Goal: Transaction & Acquisition: Book appointment/travel/reservation

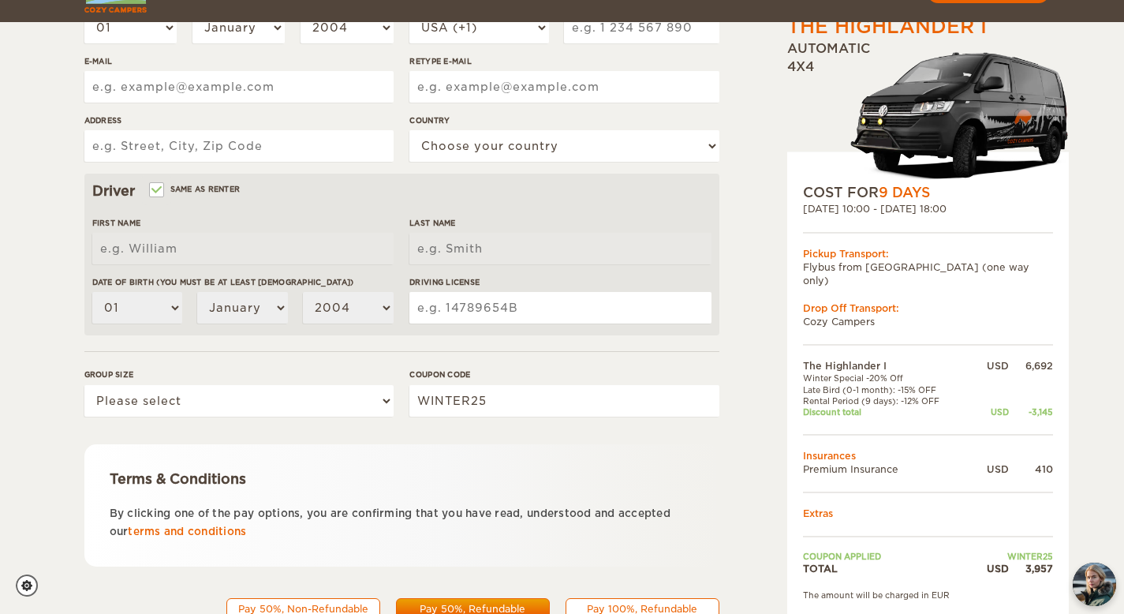
scroll to position [413, 0]
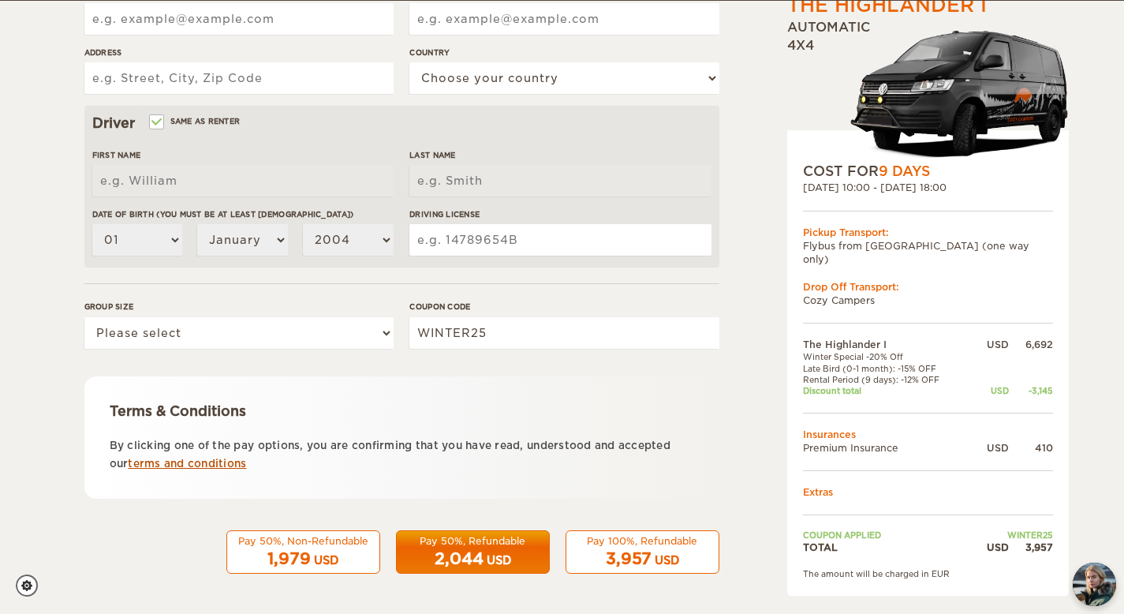
click at [226, 464] on link "terms and conditions" at bounding box center [187, 464] width 118 height 12
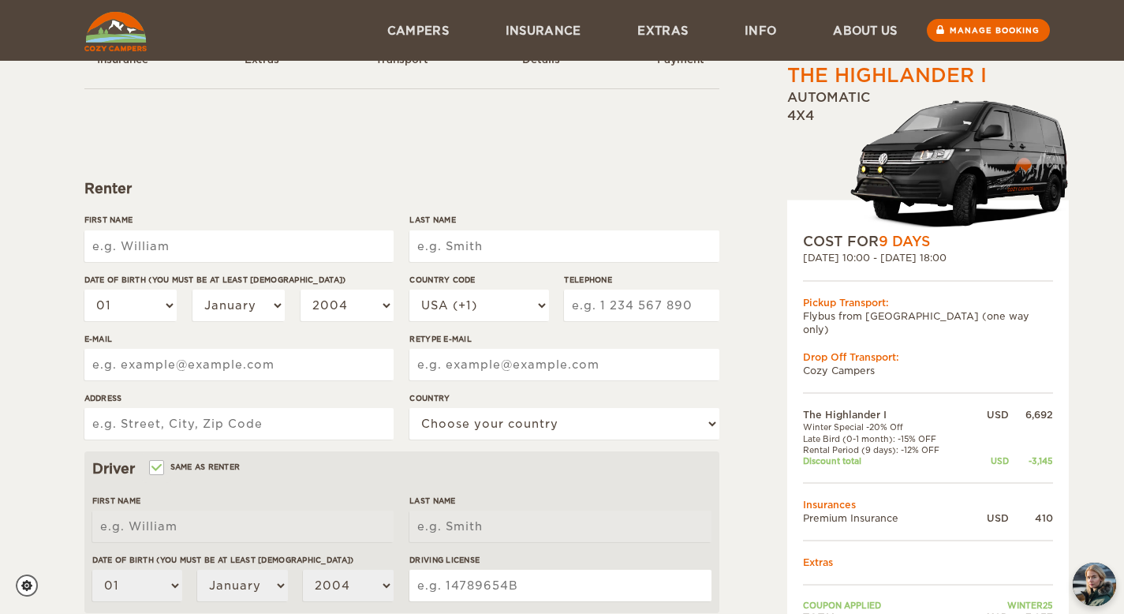
scroll to position [0, 0]
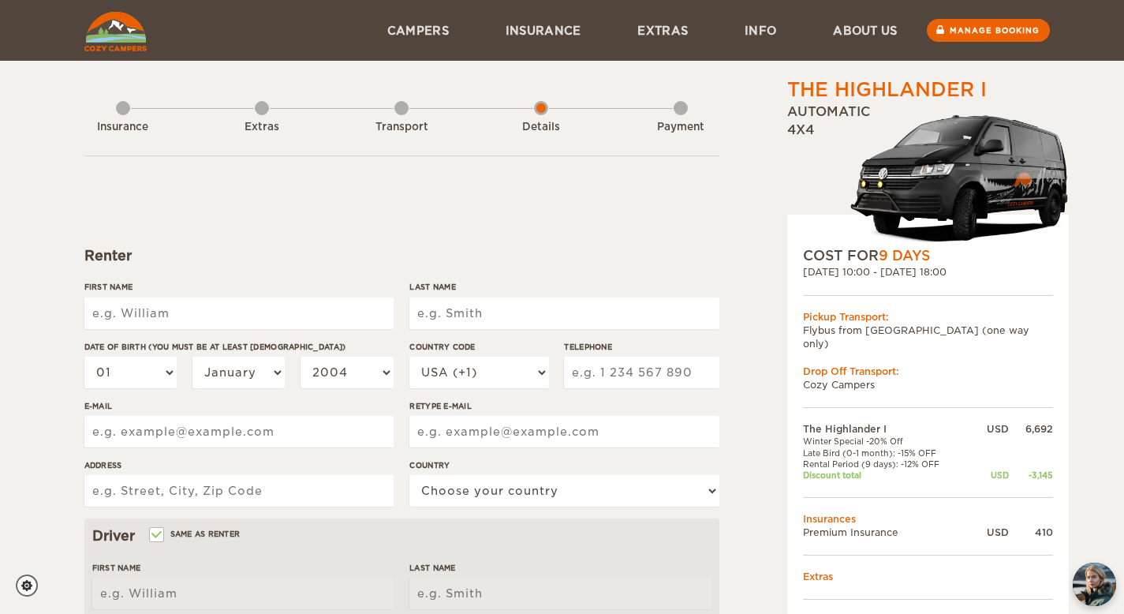
click at [305, 312] on input "First Name" at bounding box center [238, 313] width 309 height 32
type input "Wulin"
type input "[PERSON_NAME]"
type input "4706647707"
type input "[EMAIL_ADDRESS][DOMAIN_NAME]"
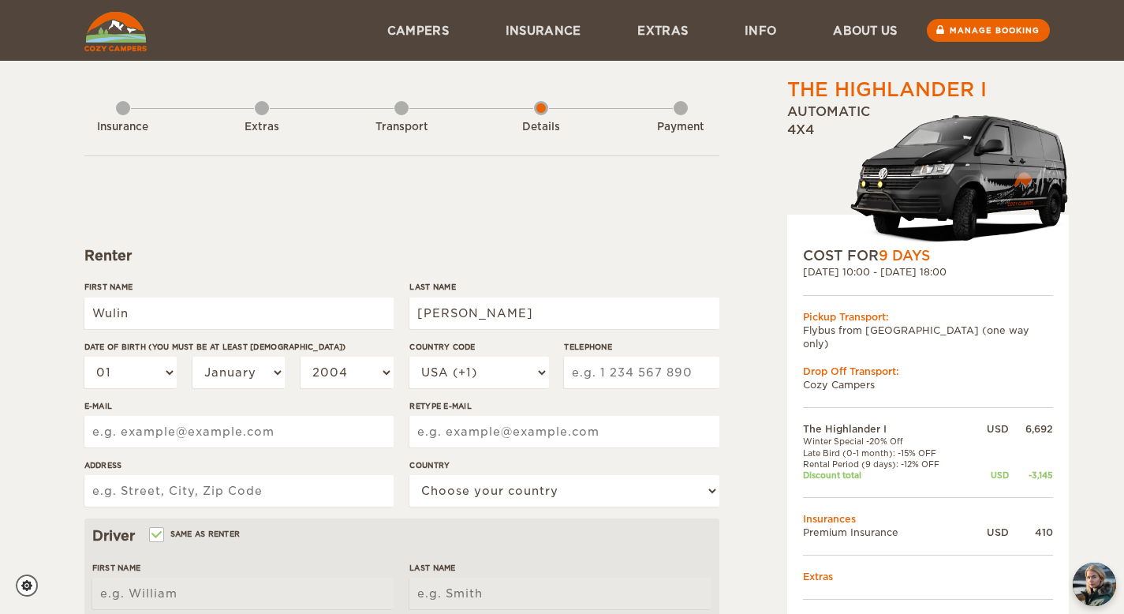
type input "[EMAIL_ADDRESS][DOMAIN_NAME]"
type input "[STREET_ADDRESS]"
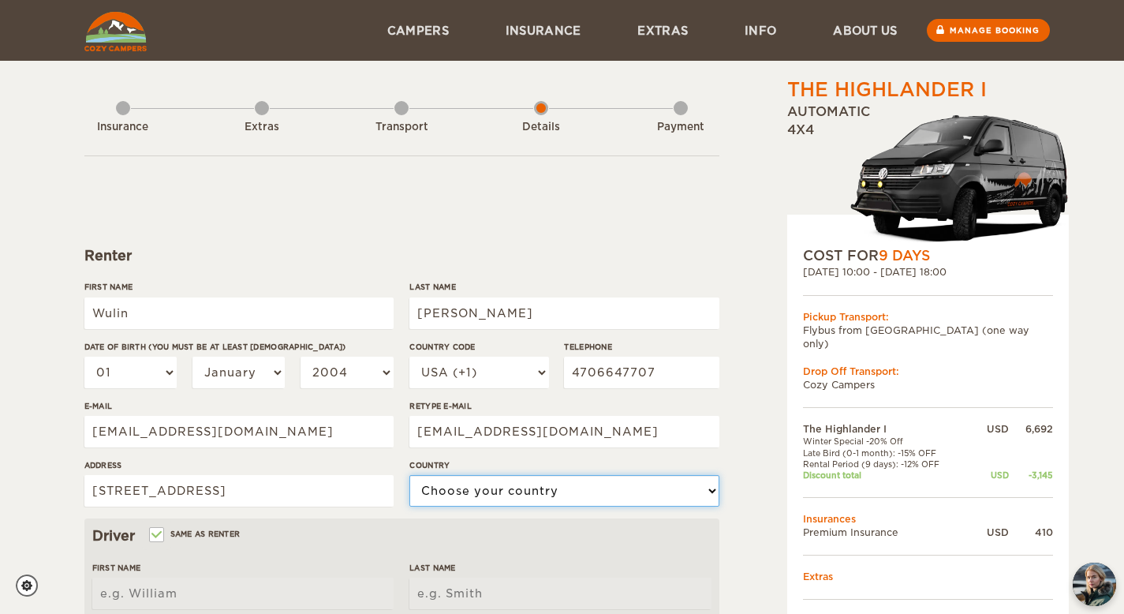
select select "222"
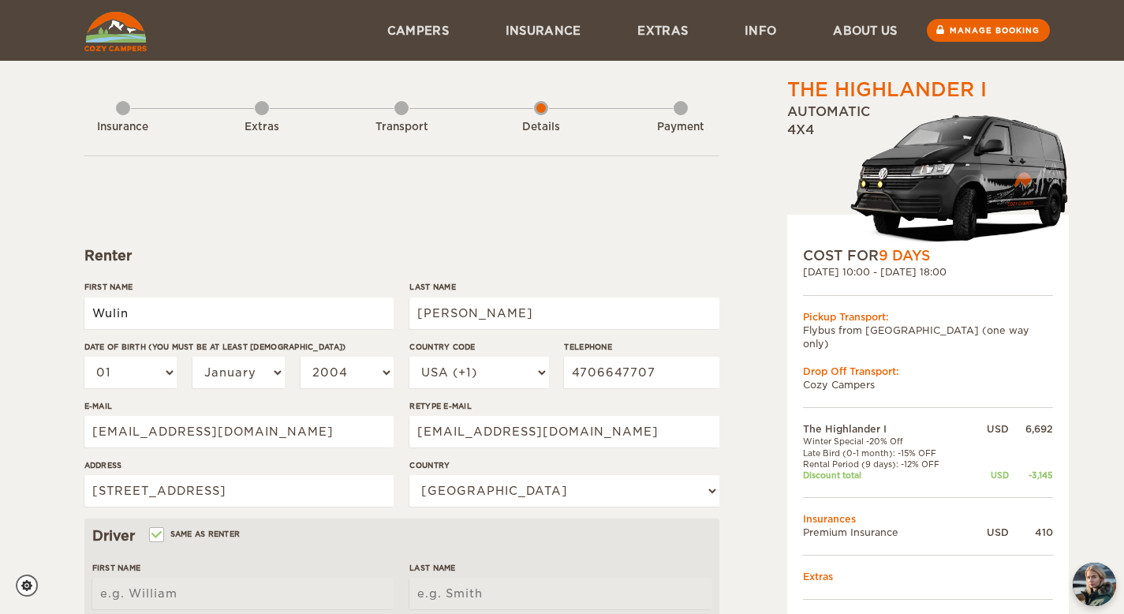
type input "Wulin"
type input "[PERSON_NAME]"
click at [292, 311] on input "Wulin" at bounding box center [238, 313] width 309 height 32
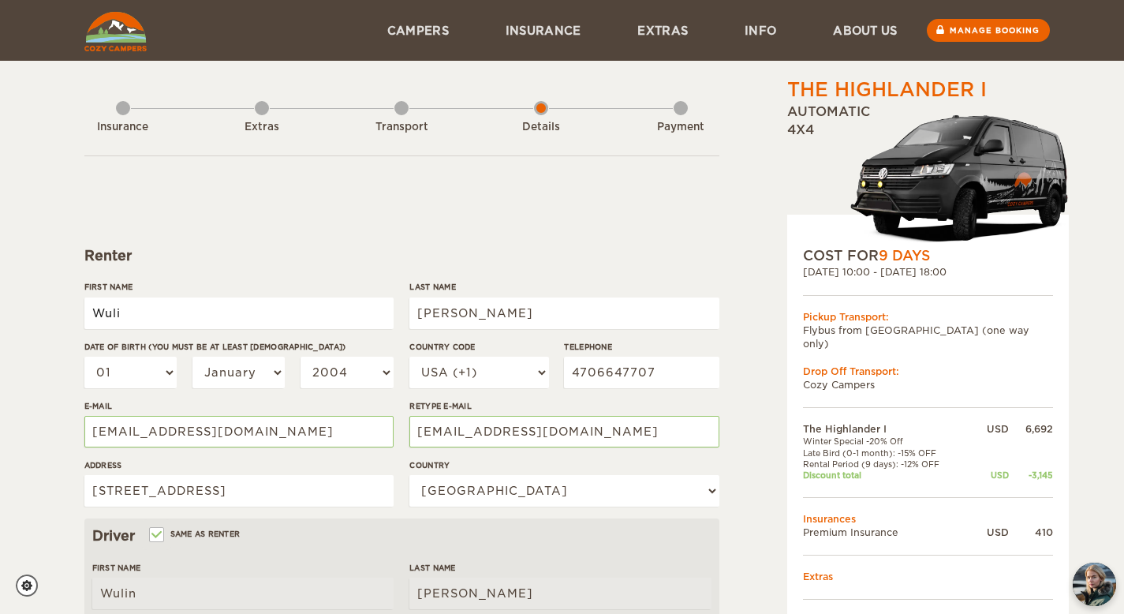
type input "Wulin"
click at [130, 368] on select "01 02 03 04 05 06 07 08 09 10 11 12 13 14 15 16 17 18 19 20 21 22 23 24 25 26 2…" at bounding box center [130, 373] width 93 height 32
click at [163, 374] on select "01 02 03 04 05 06 07 08 09 10 11 12 13 14 15 16 17 18 19 20 21 22 23 24 25 26 2…" at bounding box center [130, 373] width 93 height 32
click at [141, 369] on select "01 02 03 04 05 06 07 08 09 10 11 12 13 14 15 16 17 18 19 20 21 22 23 24 25 26 2…" at bounding box center [130, 373] width 93 height 32
click at [237, 391] on div "01 02 03 04 05 06 07 08 09 10 11 12 13 14 15 16 17 18 19 20 21 22 23 24 25 26 2…" at bounding box center [238, 378] width 309 height 43
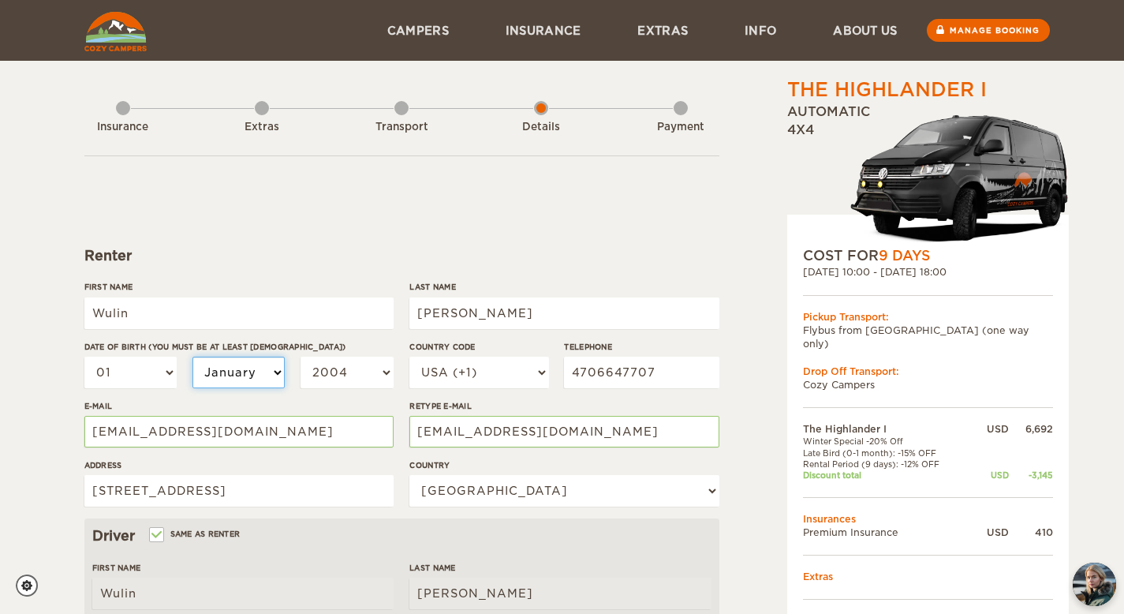
click at [248, 379] on select "January February March April May June July August September October November De…" at bounding box center [238, 373] width 93 height 32
select select "11"
click at [155, 373] on select "01 02 03 04 05 06 07 08 09 10 11 12 13 14 15 16 17 18 19 20 21 22 23 24 25 26 2…" at bounding box center [130, 373] width 93 height 32
select select "07"
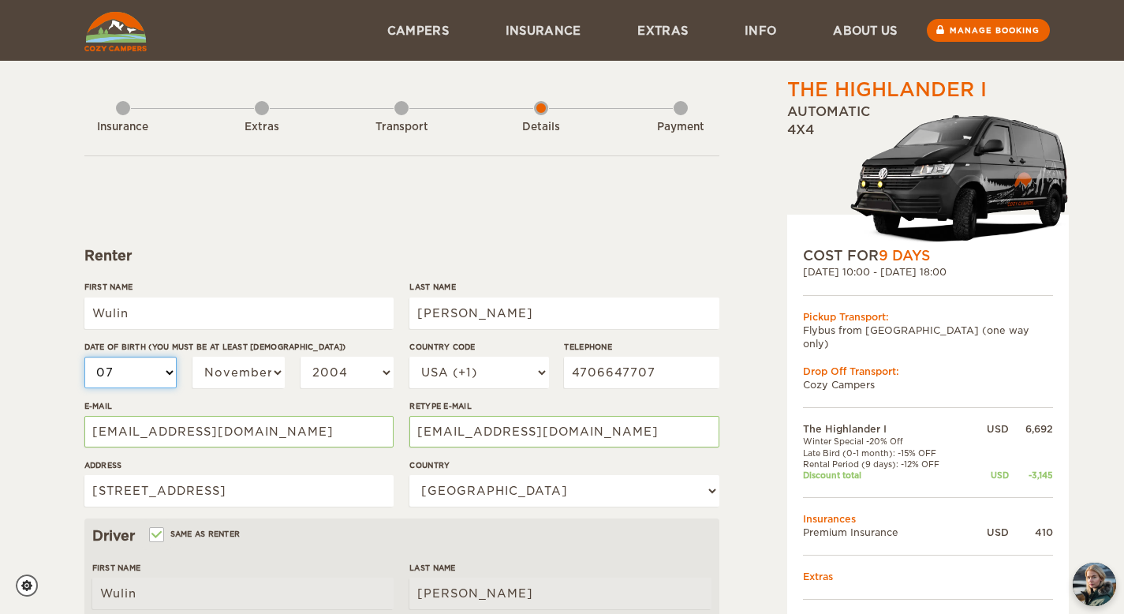
select select "07"
click at [354, 361] on select "2004 2003 2002 2001 2000 1999 1998 1997 1996 1995 1994 1993 1992 1991 1990 1989…" at bounding box center [347, 373] width 93 height 32
select select "1990"
click at [610, 362] on input "4706647707" at bounding box center [641, 373] width 155 height 32
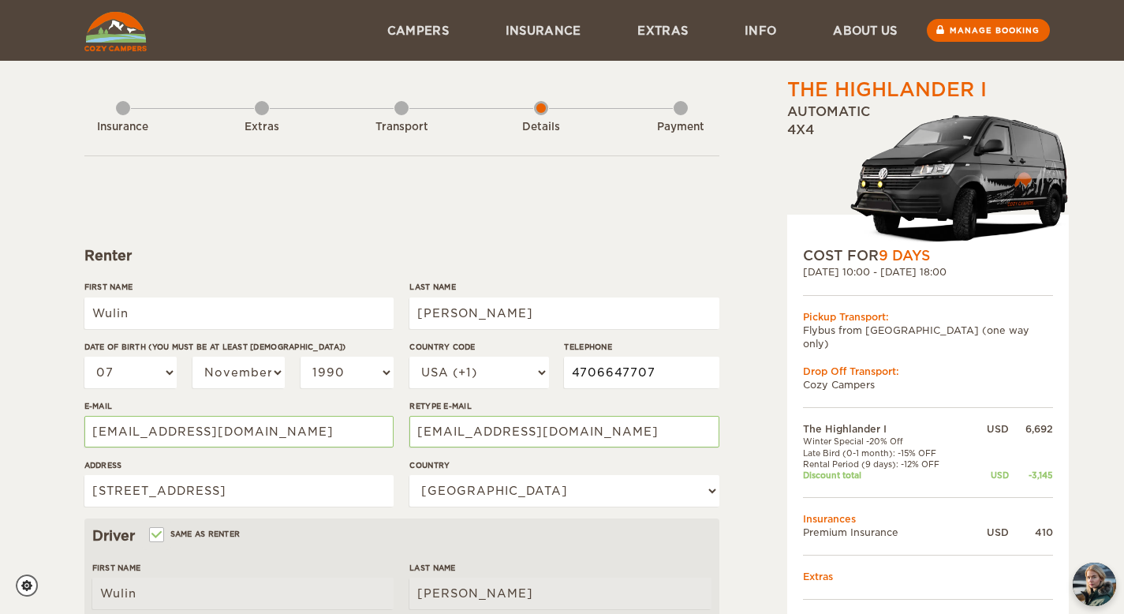
click at [610, 362] on input "4706647707" at bounding box center [641, 373] width 155 height 32
type input "8477498211"
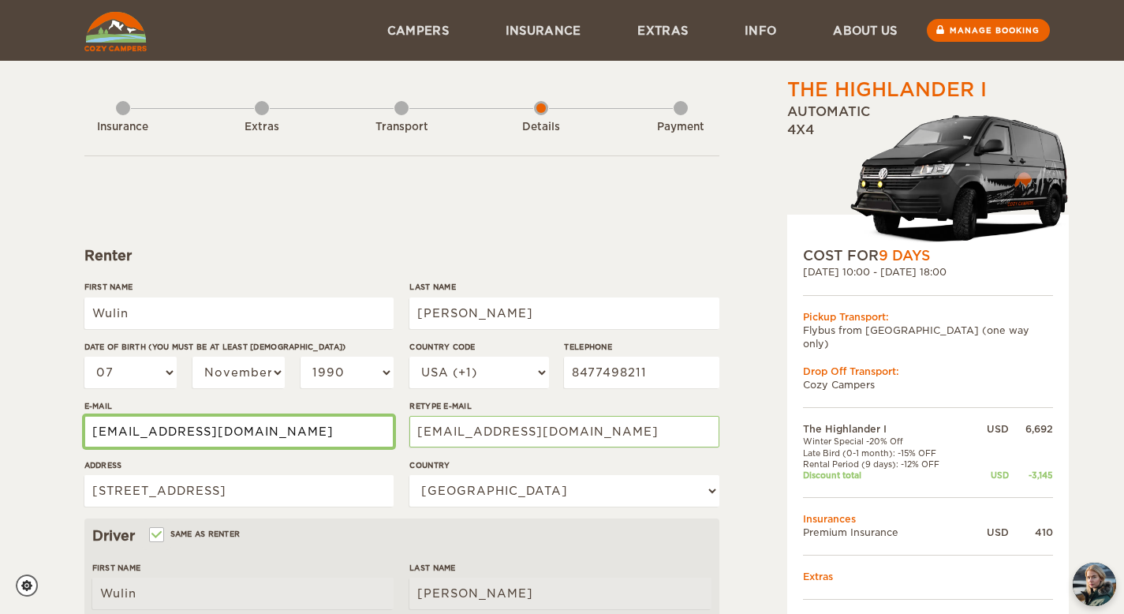
click at [305, 428] on input "[EMAIL_ADDRESS][DOMAIN_NAME]" at bounding box center [238, 432] width 309 height 32
type input "[EMAIL_ADDRESS][DOMAIN_NAME]"
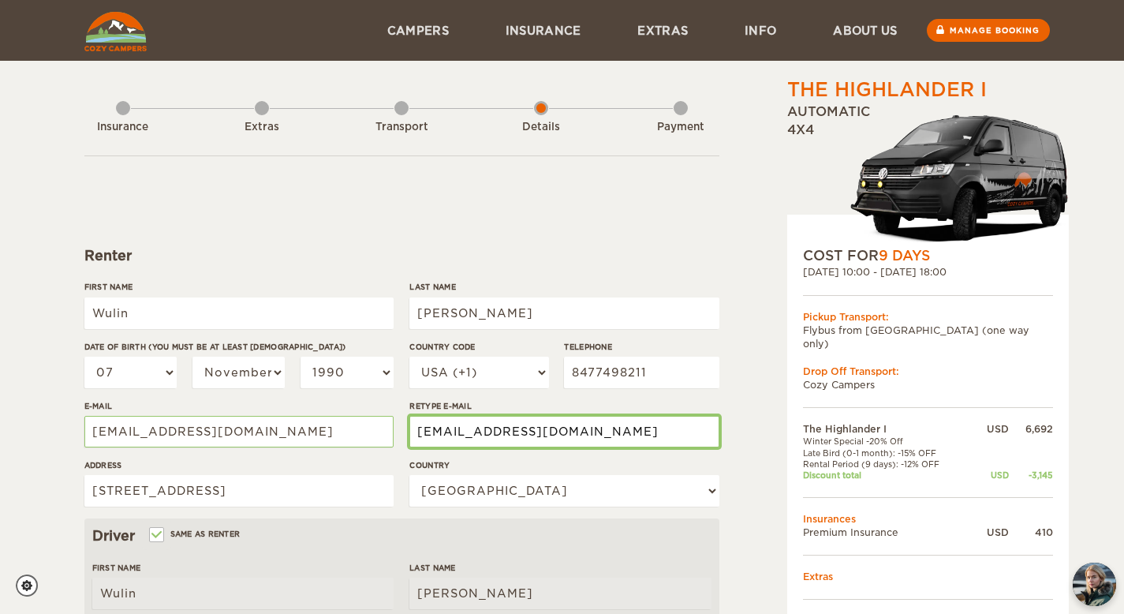
click at [441, 439] on input "[EMAIL_ADDRESS][DOMAIN_NAME]" at bounding box center [563, 432] width 309 height 32
type input "[EMAIL_ADDRESS][DOMAIN_NAME]"
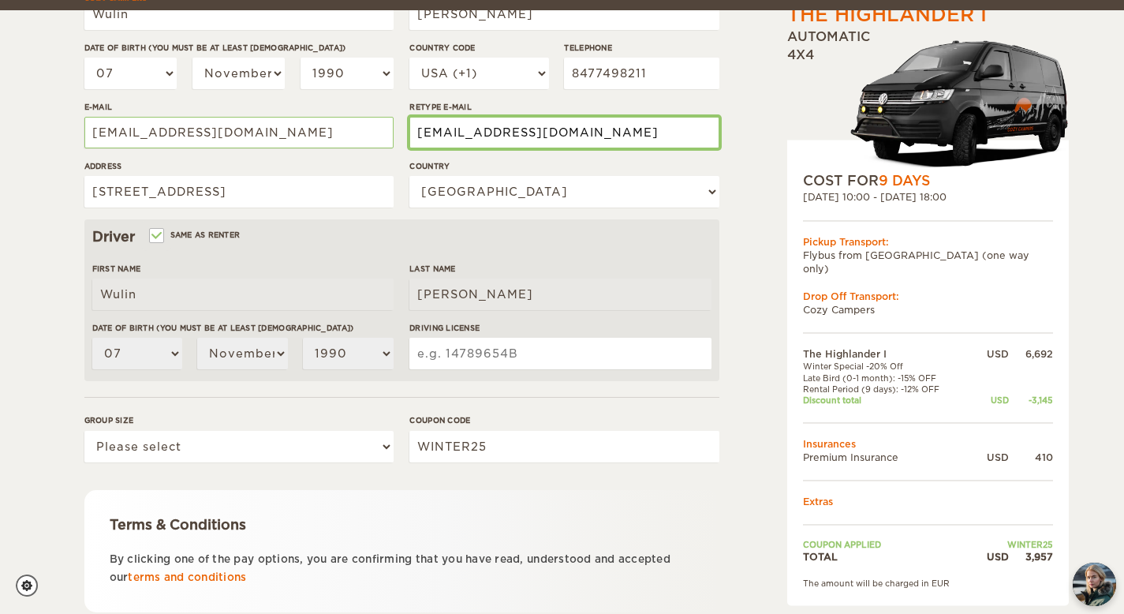
scroll to position [311, 0]
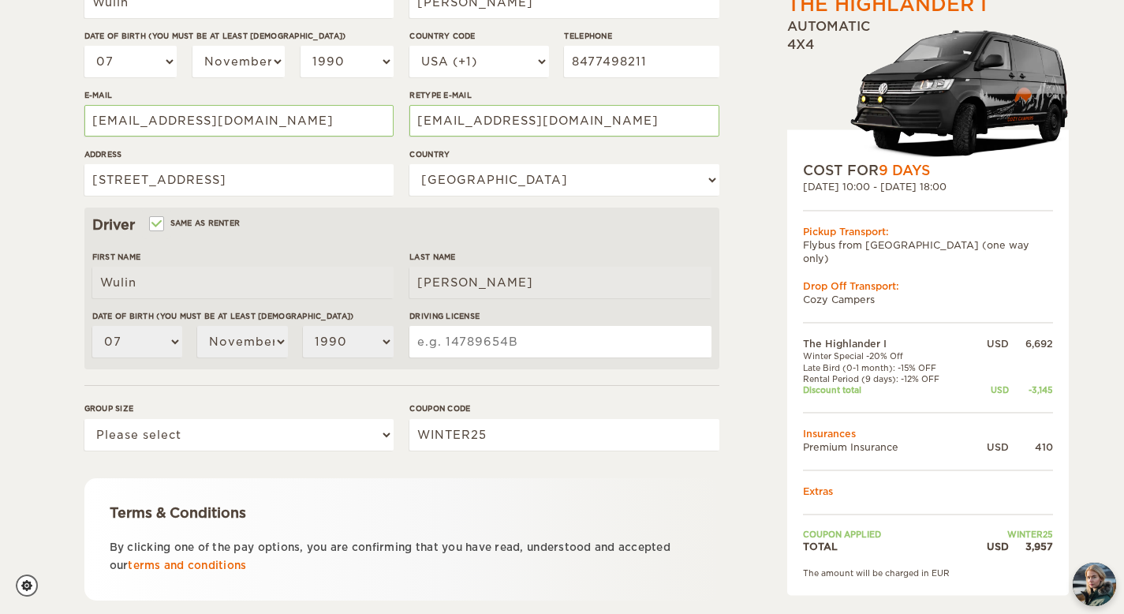
click at [521, 342] on input "Driving License" at bounding box center [559, 342] width 301 height 32
click at [293, 433] on select "Please select 1 2" at bounding box center [238, 435] width 309 height 32
select select "2"
click at [454, 343] on input "Driving License" at bounding box center [559, 342] width 301 height 32
type input "548330269"
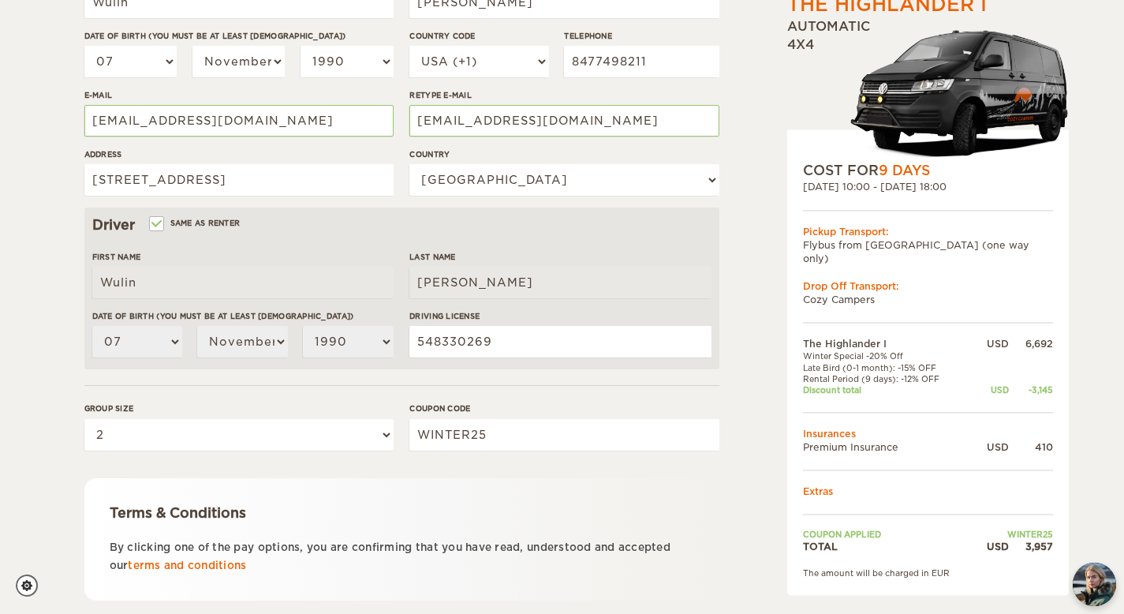
click at [22, 312] on div "The Highlander I Expand Collapse Total 3,957 USD Automatic 4x4 COST FOR 9 Days …" at bounding box center [562, 202] width 1124 height 1026
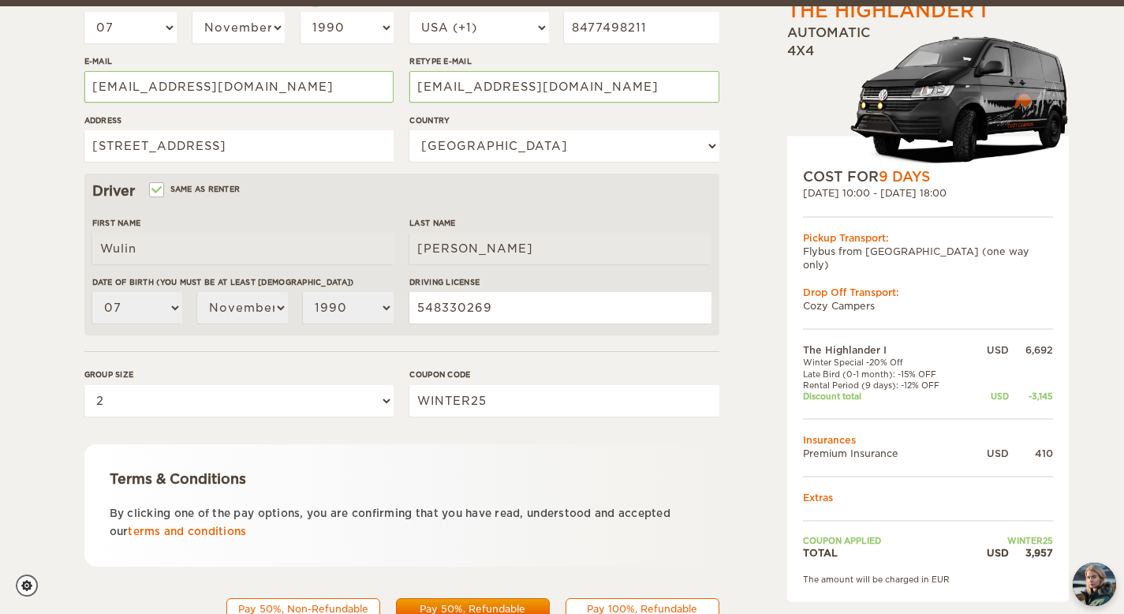
scroll to position [413, 0]
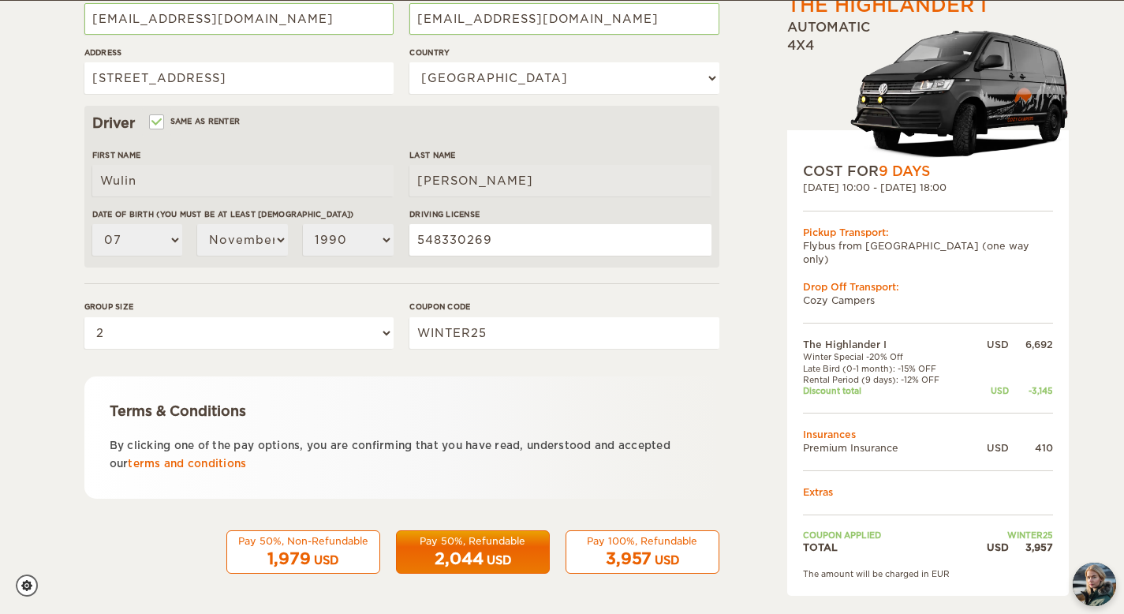
click at [677, 540] on div "Pay 100%, Refundable" at bounding box center [642, 540] width 133 height 13
click at [640, 551] on span "3,957" at bounding box center [629, 558] width 46 height 19
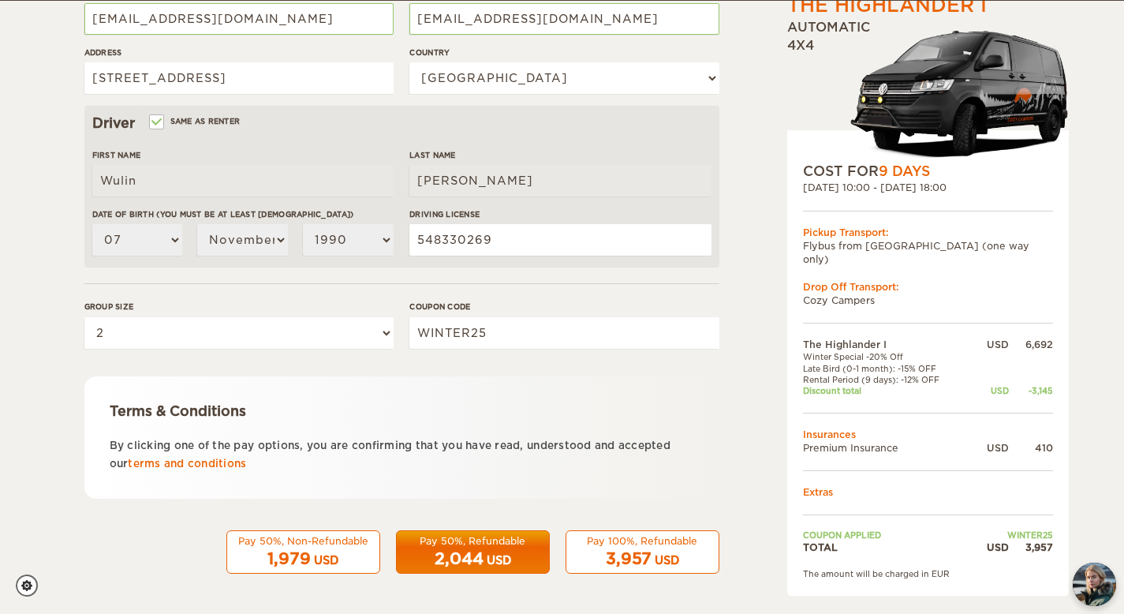
click at [640, 551] on span "3,957" at bounding box center [629, 558] width 46 height 19
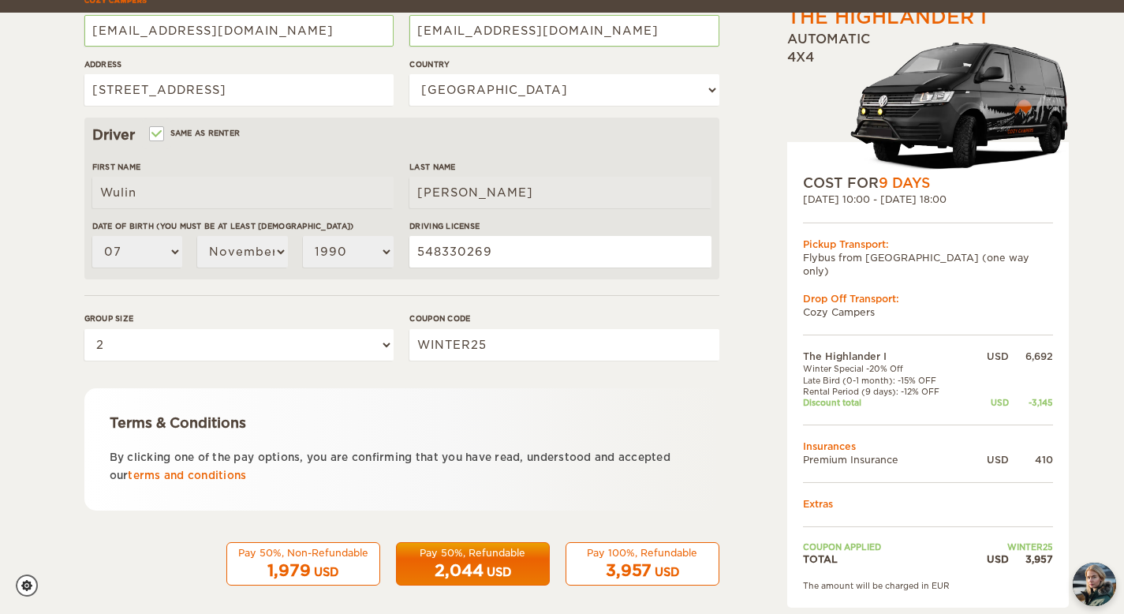
scroll to position [395, 0]
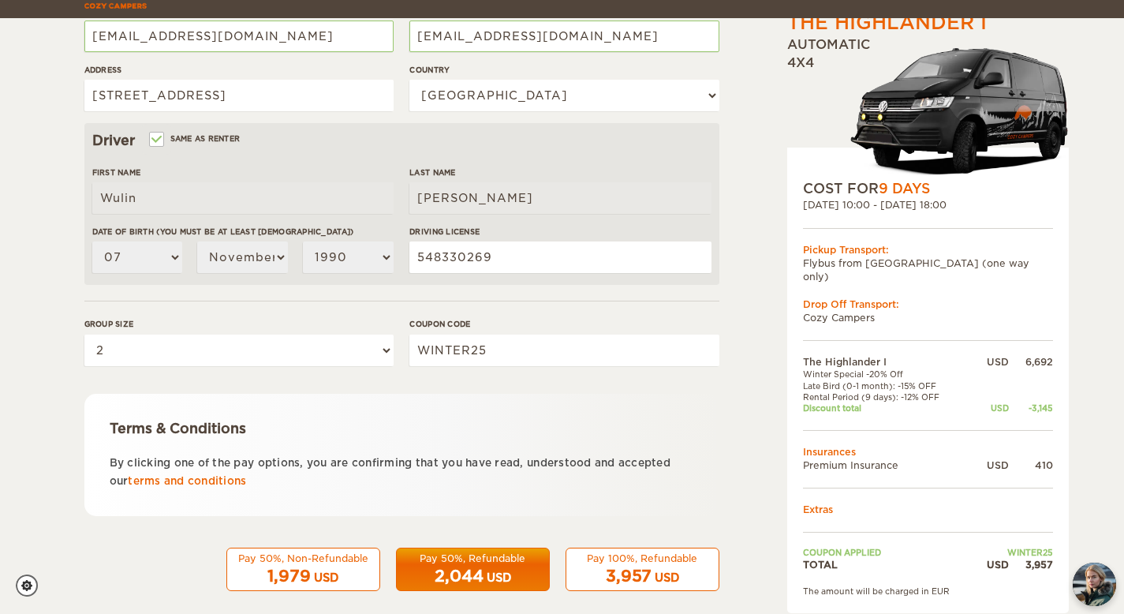
click at [478, 570] on span "2,044" at bounding box center [459, 575] width 49 height 19
click at [581, 569] on div "3,957 USD" at bounding box center [642, 576] width 133 height 23
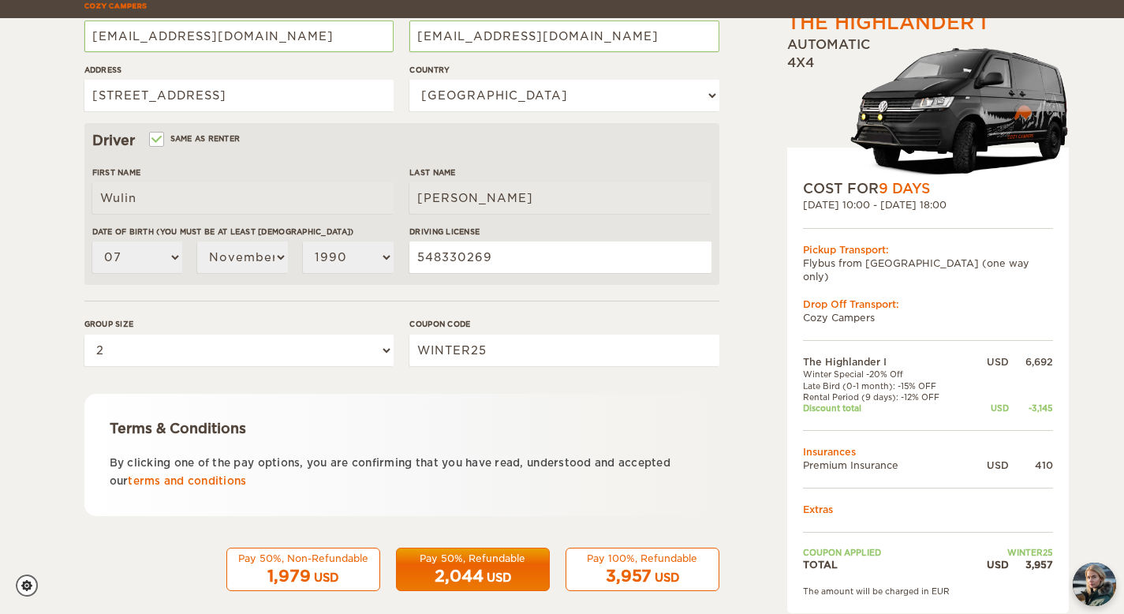
click at [581, 569] on div "3,957 USD" at bounding box center [642, 576] width 133 height 23
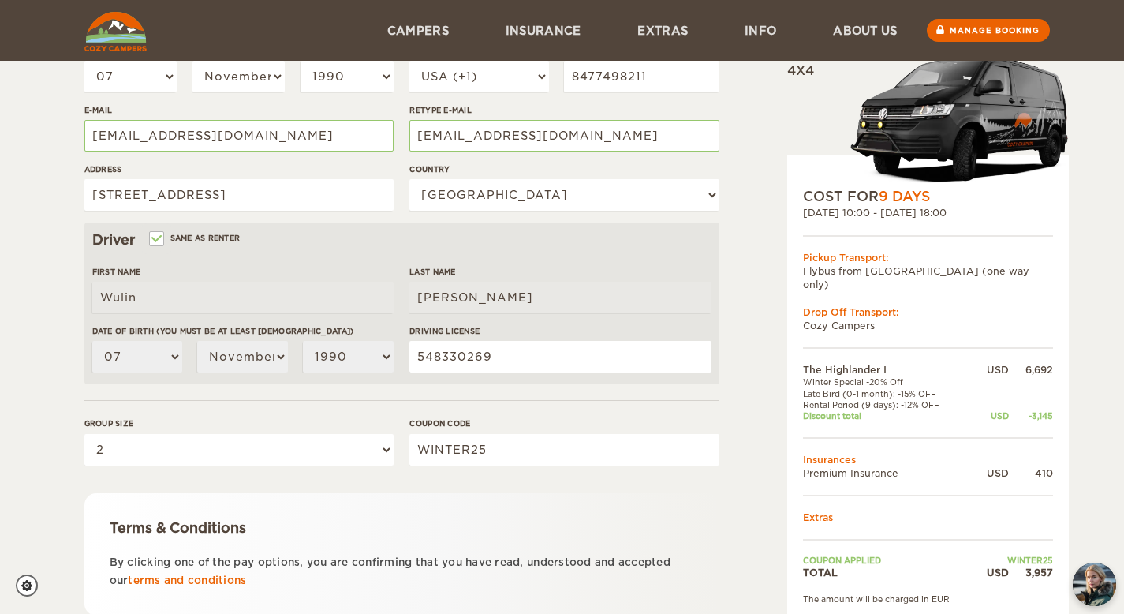
scroll to position [0, 0]
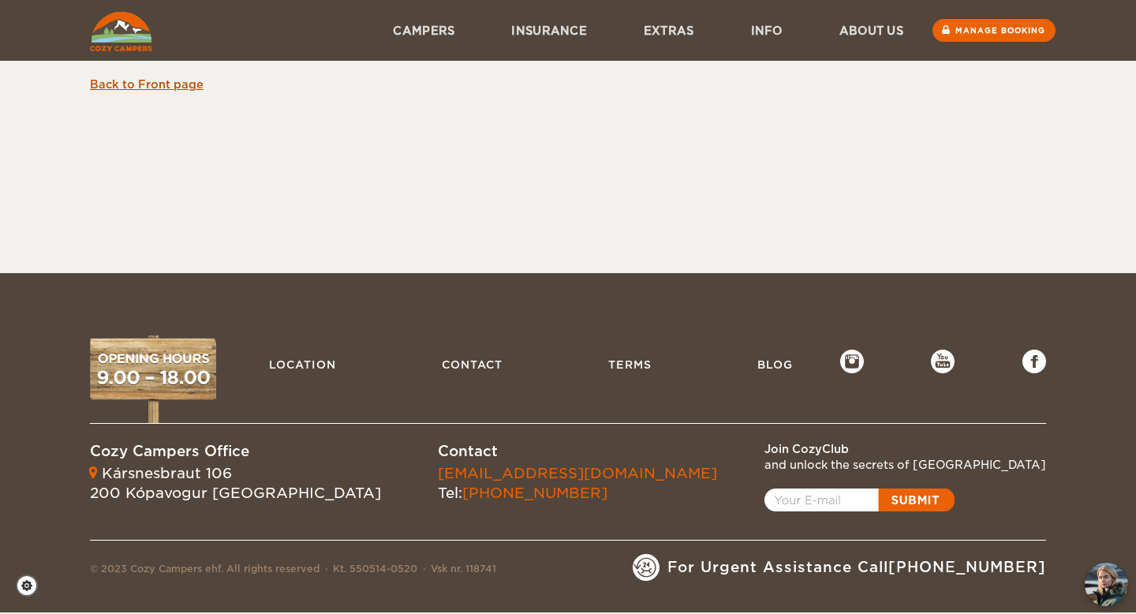
click at [175, 83] on link "Back to Front page" at bounding box center [147, 84] width 114 height 13
